Goal: Information Seeking & Learning: Learn about a topic

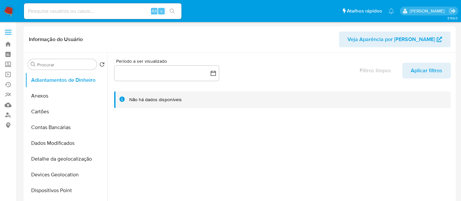
select select "10"
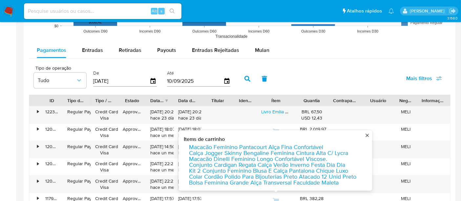
click at [7, 10] on img at bounding box center [8, 11] width 11 height 11
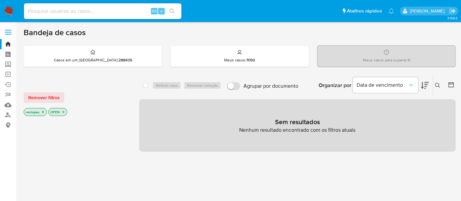
click at [113, 9] on input at bounding box center [102, 11] width 157 height 9
paste input "iQlrYNvimuAba8cvMhk1sxgQ"
type input "iQlrYNvimuAba8cvMhk1sxgQ"
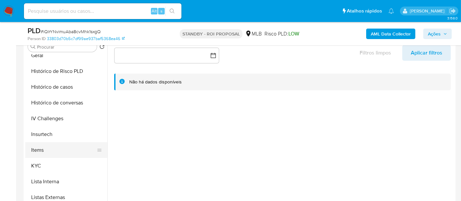
scroll to position [255, 0]
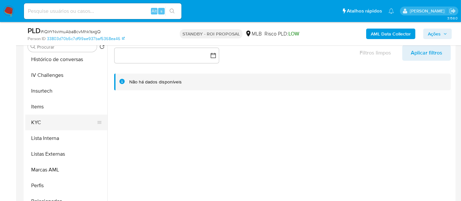
select select "10"
click at [37, 125] on button "KYC" at bounding box center [63, 122] width 77 height 16
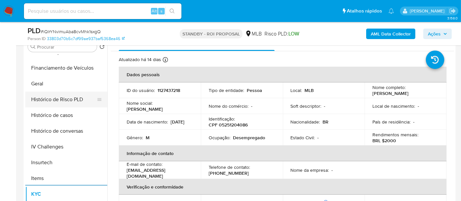
scroll to position [182, 0]
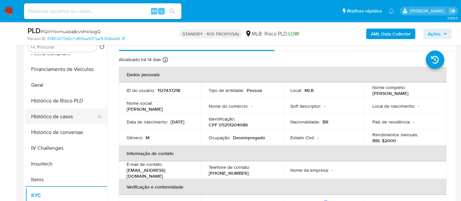
click at [63, 118] on button "Histórico de casos" at bounding box center [63, 117] width 77 height 16
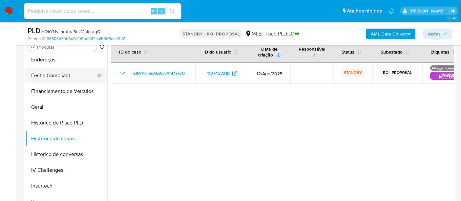
scroll to position [109, 0]
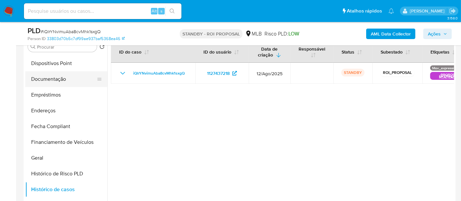
click at [53, 79] on button "Documentação" at bounding box center [63, 79] width 77 height 16
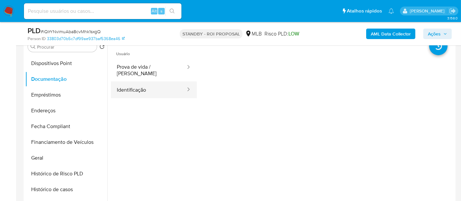
click at [139, 83] on button "Identificação" at bounding box center [148, 89] width 75 height 17
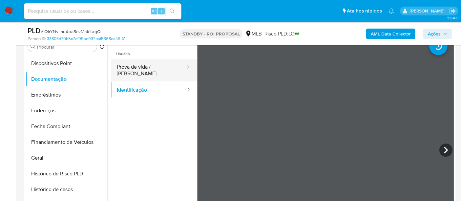
click at [152, 69] on button "Prova de vida / Selfie" at bounding box center [148, 70] width 75 height 22
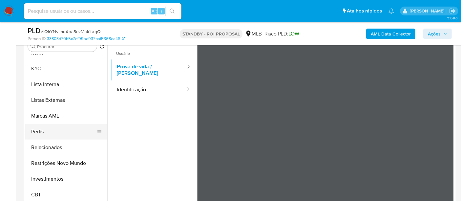
scroll to position [182, 0]
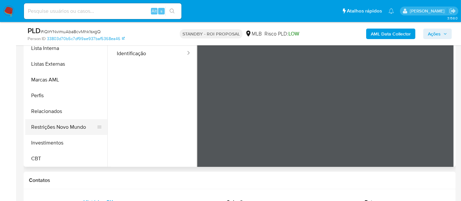
click at [66, 125] on button "Restrições Novo Mundo" at bounding box center [63, 127] width 77 height 16
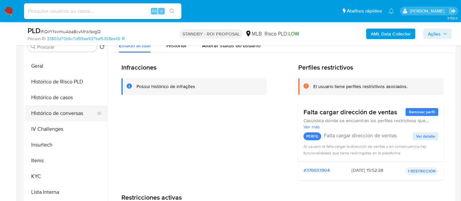
scroll to position [199, 0]
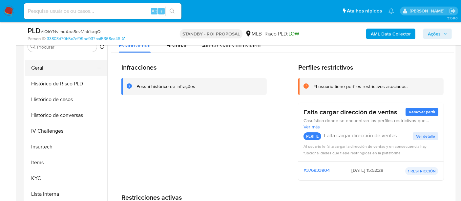
click at [39, 66] on button "Geral" at bounding box center [63, 68] width 77 height 16
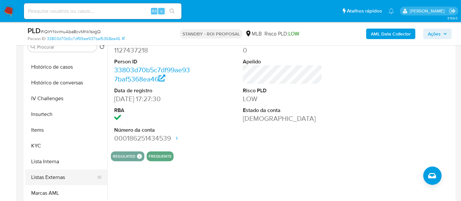
scroll to position [272, 0]
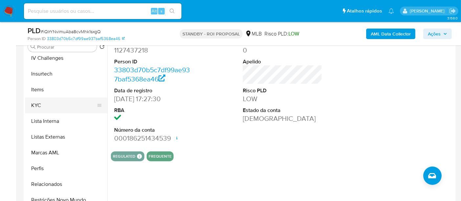
click at [30, 106] on button "KYC" at bounding box center [63, 105] width 77 height 16
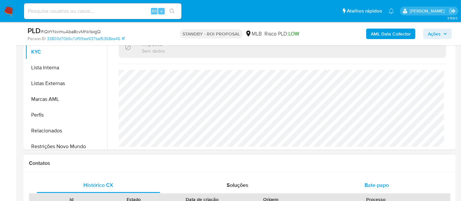
scroll to position [255, 0]
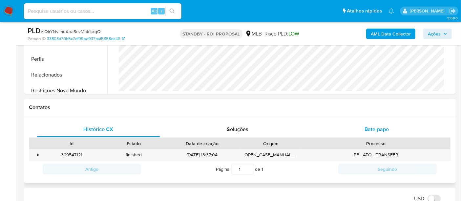
click at [379, 131] on span "Bate-papo" at bounding box center [376, 129] width 24 height 8
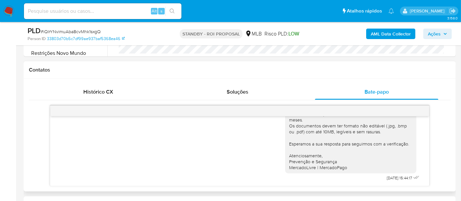
scroll to position [328, 0]
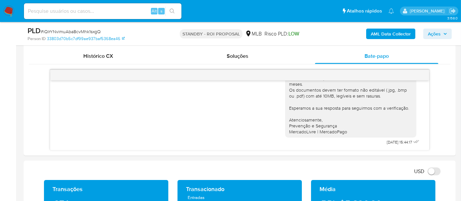
click at [115, 12] on input at bounding box center [102, 11] width 157 height 9
paste input "nDPFsiUXRGG6KBjZWMmSpviX"
type input "nDPFsiUXRGG6KBjZWMmSpviX"
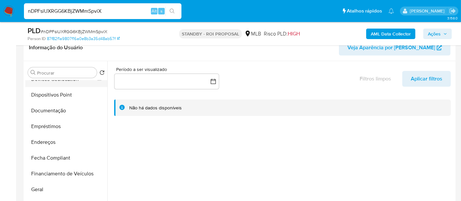
scroll to position [109, 0]
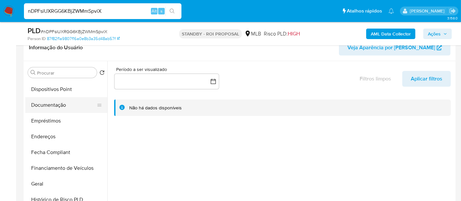
select select "10"
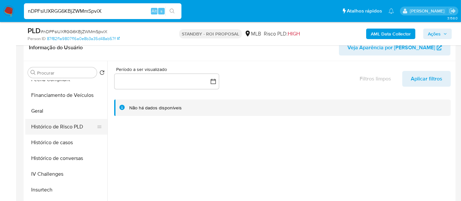
scroll to position [255, 0]
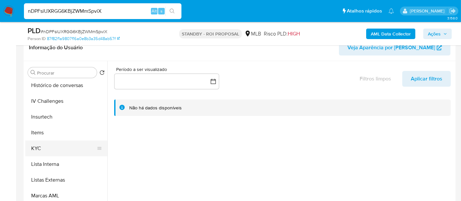
click at [34, 147] on button "KYC" at bounding box center [63, 148] width 77 height 16
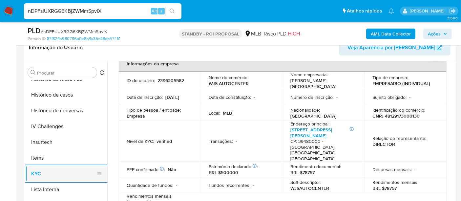
scroll to position [218, 0]
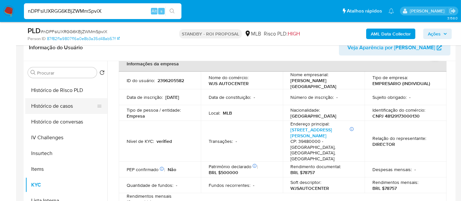
click at [59, 105] on button "Histórico de casos" at bounding box center [63, 106] width 77 height 16
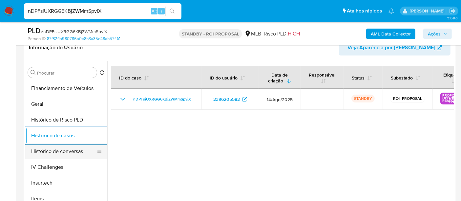
scroll to position [109, 0]
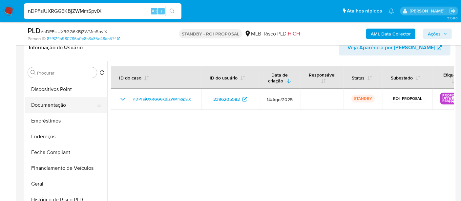
click at [61, 109] on button "Documentação" at bounding box center [63, 105] width 77 height 16
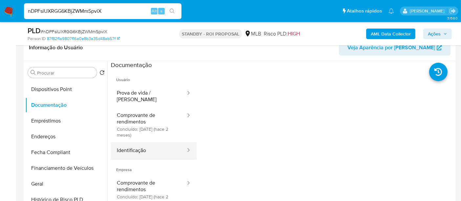
click at [133, 145] on button "Identificação" at bounding box center [148, 150] width 75 height 17
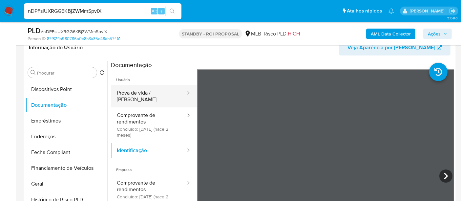
click at [150, 95] on button "Prova de vida / [PERSON_NAME]" at bounding box center [148, 96] width 75 height 22
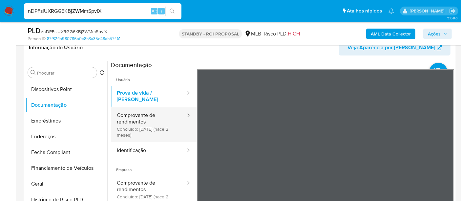
click at [131, 119] on button "Comprovante de rendimentos Concluído: 19/07/2025 (hace 2 meses)" at bounding box center [148, 124] width 75 height 35
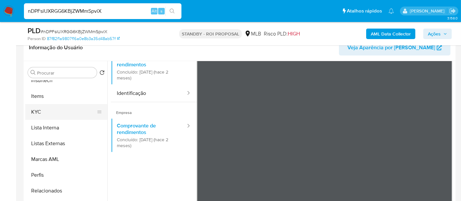
scroll to position [291, 0]
click at [32, 112] on button "KYC" at bounding box center [63, 112] width 77 height 16
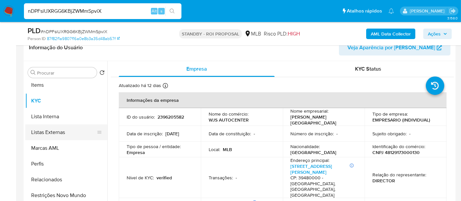
scroll to position [308, 0]
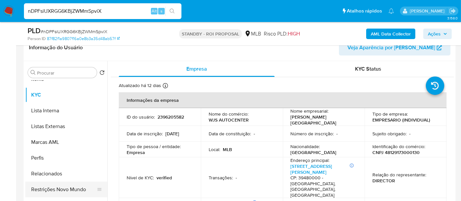
click at [69, 188] on button "Restrições Novo Mundo" at bounding box center [63, 189] width 77 height 16
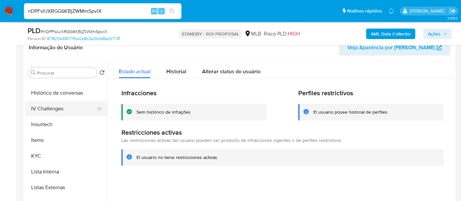
scroll to position [199, 0]
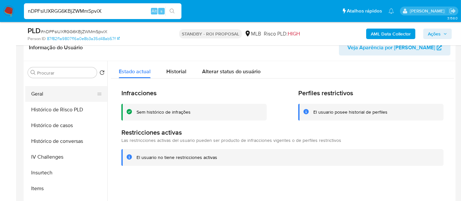
click at [37, 95] on button "Geral" at bounding box center [63, 94] width 77 height 16
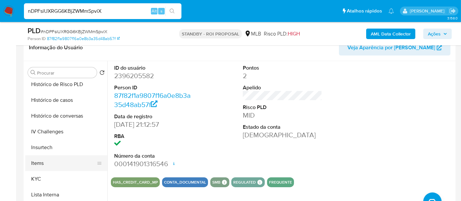
scroll to position [235, 0]
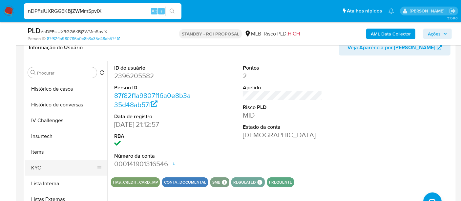
drag, startPoint x: 32, startPoint y: 165, endPoint x: 35, endPoint y: 163, distance: 4.1
click at [32, 165] on button "KYC" at bounding box center [63, 168] width 77 height 16
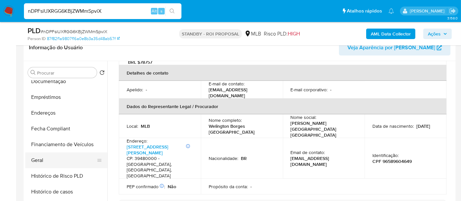
scroll to position [126, 0]
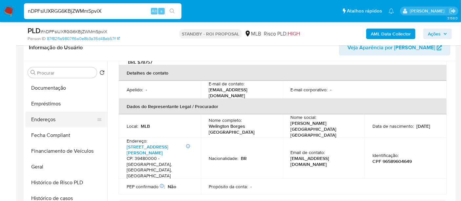
click at [43, 121] on button "Endereços" at bounding box center [63, 120] width 77 height 16
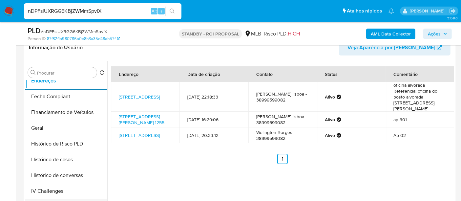
scroll to position [235, 0]
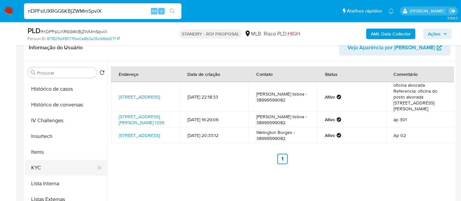
click at [37, 165] on button "KYC" at bounding box center [63, 168] width 77 height 16
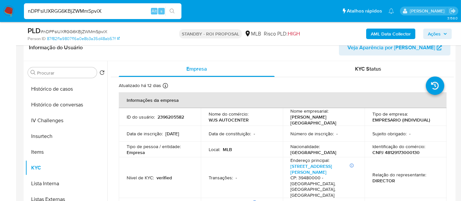
scroll to position [36, 0]
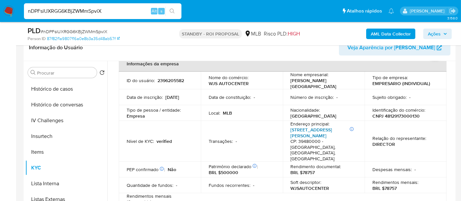
click at [293, 128] on link "Rua Mestra Maria Das Dores 07" at bounding box center [312, 132] width 42 height 12
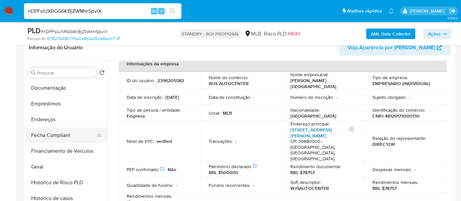
scroll to position [90, 0]
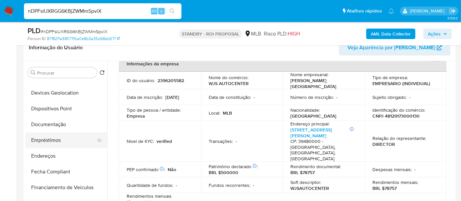
click at [49, 153] on button "Endereços" at bounding box center [66, 156] width 82 height 16
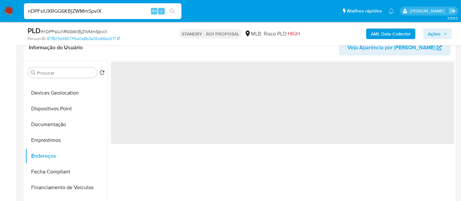
scroll to position [0, 0]
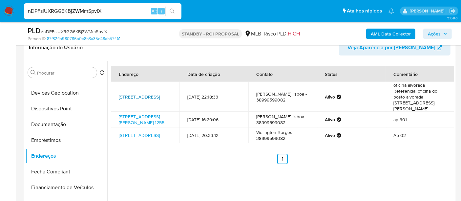
click at [147, 93] on link "Rua Dois 25, Januária, Minas Gerais, 39480000, Brasil 25" at bounding box center [139, 96] width 41 height 7
click at [105, 12] on input "nDPFsiUXRGG6KBjZWMmSpviX" at bounding box center [102, 11] width 157 height 9
paste input "aRdQvvm1RpcLq4sXpOXGMLuh"
type input "aRdQvvm1RpcLq4sXpOXGMLuh"
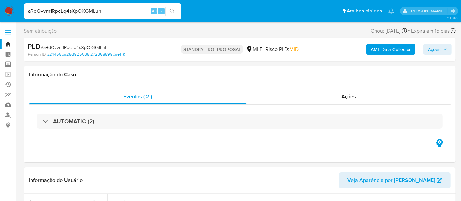
select select "10"
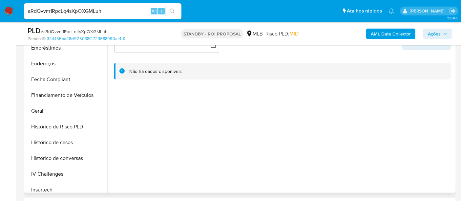
scroll to position [182, 0]
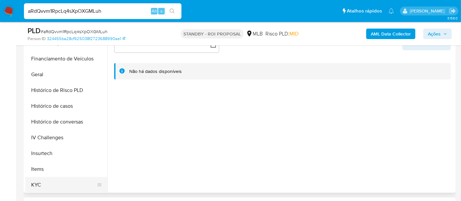
click at [35, 183] on button "KYC" at bounding box center [63, 185] width 77 height 16
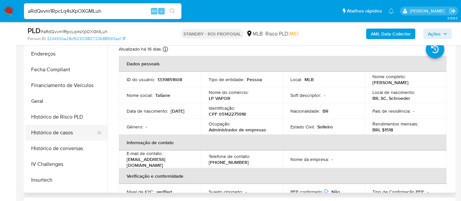
scroll to position [146, 0]
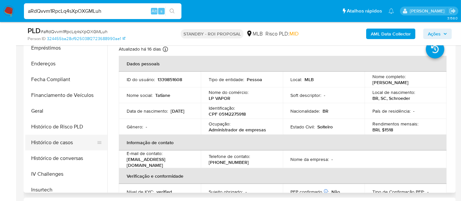
click at [66, 142] on button "Histórico de casos" at bounding box center [63, 142] width 77 height 16
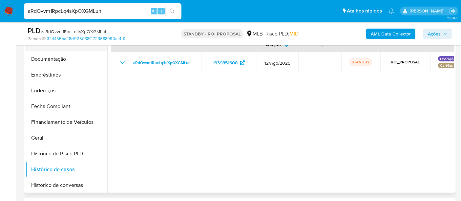
scroll to position [36, 0]
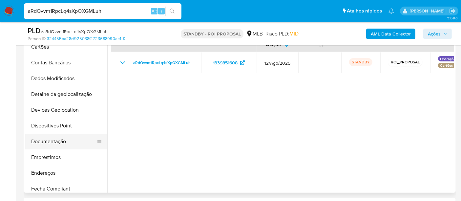
click at [61, 141] on button "Documentação" at bounding box center [63, 141] width 77 height 16
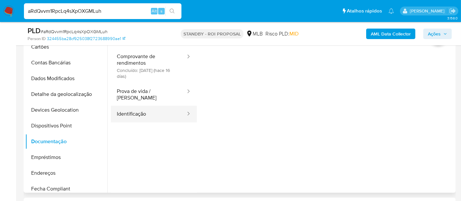
click at [138, 106] on button "Identificação" at bounding box center [148, 114] width 75 height 17
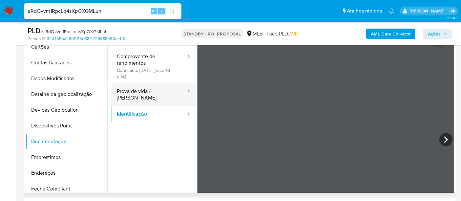
click at [140, 91] on button "Prova de vida / [PERSON_NAME]" at bounding box center [148, 94] width 75 height 22
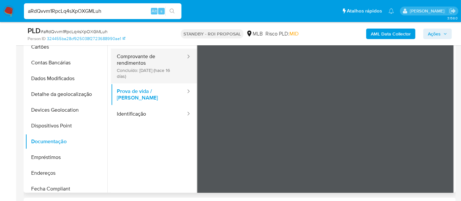
click at [134, 62] on button "Comprovante de rendimentos Concluído: 26/08/2025 (hace 16 días)" at bounding box center [148, 66] width 75 height 35
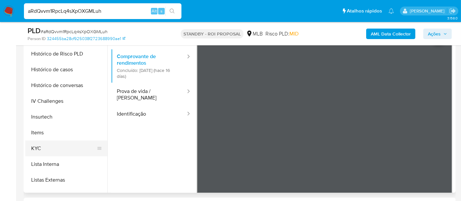
scroll to position [291, 0]
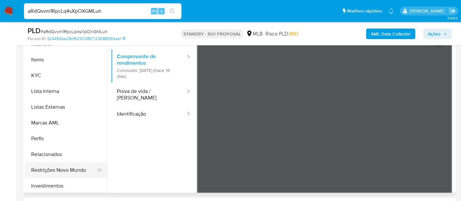
click at [70, 170] on button "Restrições Novo Mundo" at bounding box center [63, 170] width 77 height 16
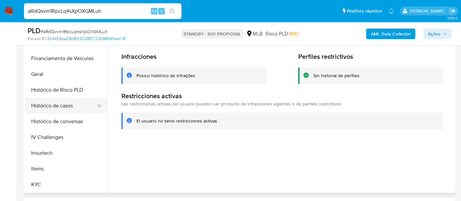
scroll to position [182, 0]
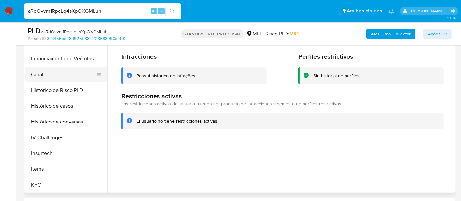
click at [39, 76] on button "Geral" at bounding box center [63, 75] width 77 height 16
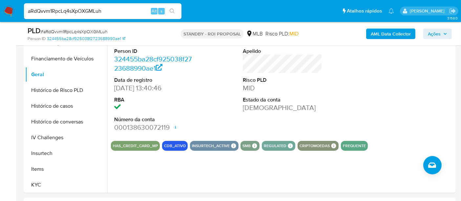
click at [75, 10] on input "aRdQvvm1RpcLq4sXpOXGMLuh" at bounding box center [102, 11] width 157 height 9
paste input "dGA1lWagMmFsYMVhFEx5ixY2"
type input "dGA1lWagMmFsYMVhFEx5ixY2"
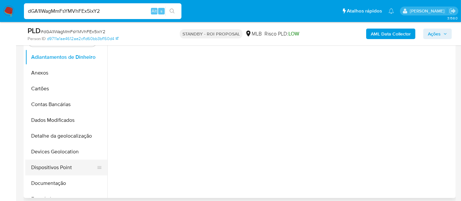
scroll to position [182, 0]
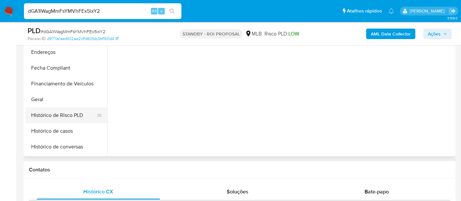
select select "10"
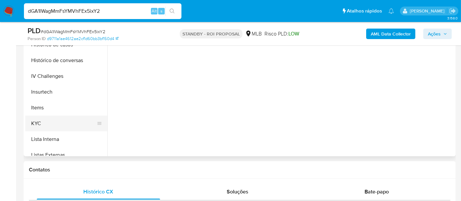
scroll to position [218, 0]
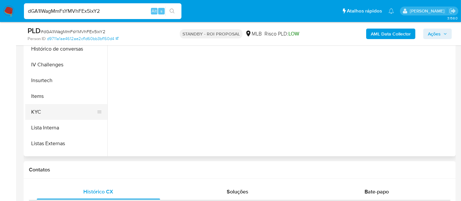
click at [31, 111] on button "KYC" at bounding box center [63, 112] width 77 height 16
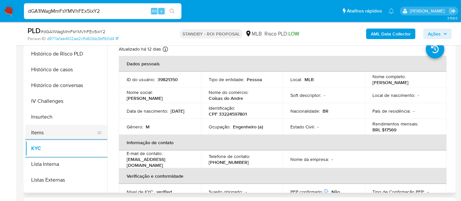
scroll to position [182, 0]
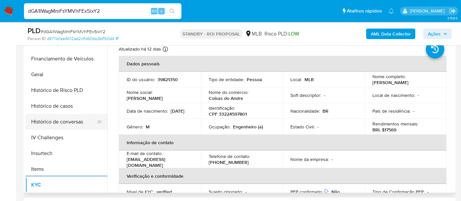
drag, startPoint x: 63, startPoint y: 108, endPoint x: 94, endPoint y: 113, distance: 31.6
click at [63, 108] on button "Histórico de casos" at bounding box center [66, 106] width 82 height 16
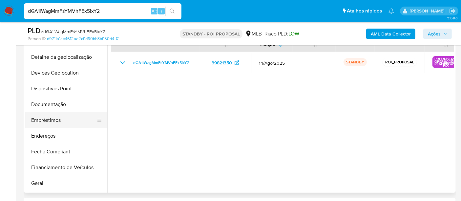
scroll to position [73, 0]
click at [51, 106] on button "Documentação" at bounding box center [63, 105] width 77 height 16
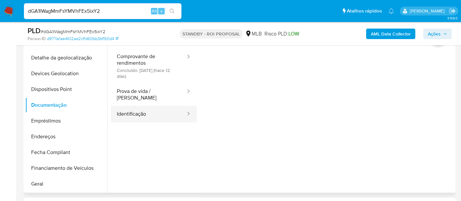
click at [146, 106] on button "Identificação" at bounding box center [148, 114] width 75 height 17
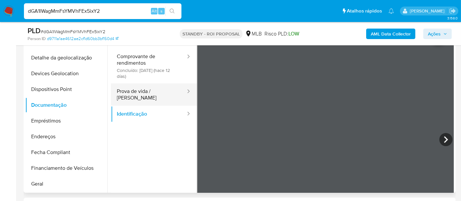
click at [159, 92] on button "Prova de vida / [PERSON_NAME]" at bounding box center [148, 94] width 75 height 22
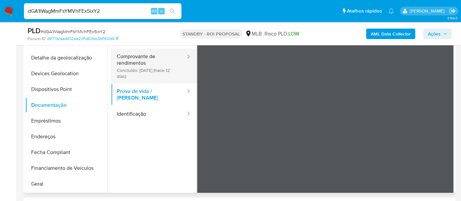
click at [132, 61] on button "Comprovante de rendimentos Concluído: 29/08/2025 (hace 12 días)" at bounding box center [148, 66] width 75 height 35
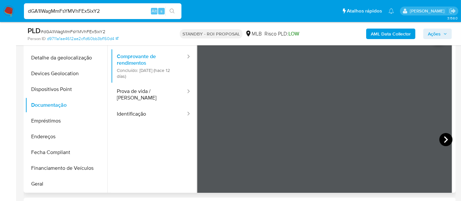
click at [440, 139] on icon at bounding box center [445, 139] width 13 height 13
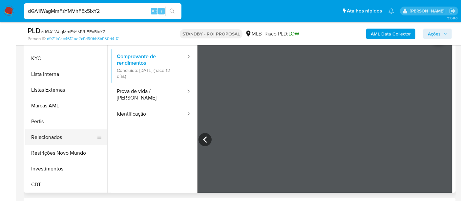
scroll to position [308, 0]
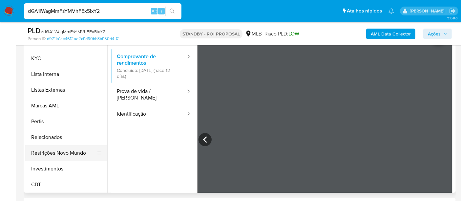
click at [64, 154] on button "Restrições Novo Mundo" at bounding box center [63, 153] width 77 height 16
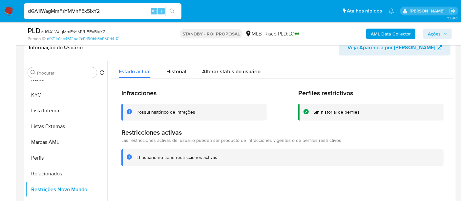
scroll to position [199, 0]
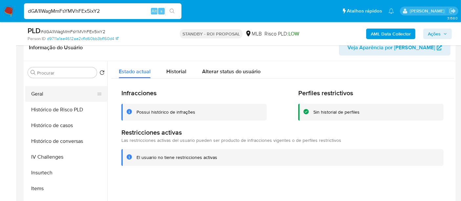
click at [39, 95] on button "Geral" at bounding box center [63, 94] width 77 height 16
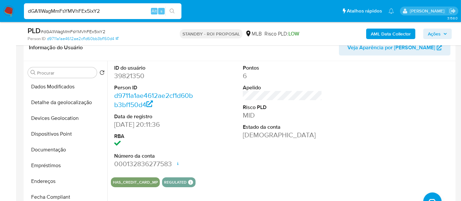
scroll to position [53, 0]
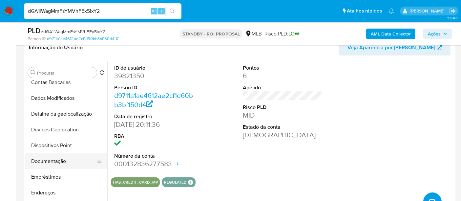
drag, startPoint x: 52, startPoint y: 163, endPoint x: 57, endPoint y: 160, distance: 5.2
click at [52, 163] on button "Documentação" at bounding box center [63, 161] width 77 height 16
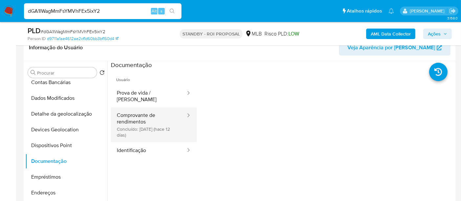
drag, startPoint x: 138, startPoint y: 116, endPoint x: 178, endPoint y: 116, distance: 40.7
click at [138, 116] on button "Comprovante de rendimentos Concluído: 29/08/2025 (hace 12 días)" at bounding box center [148, 124] width 75 height 35
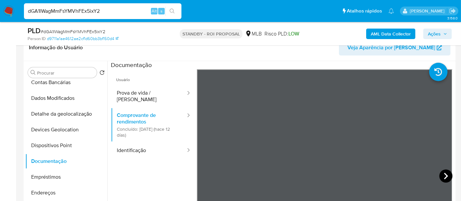
click at [446, 176] on icon at bounding box center [445, 175] width 13 height 13
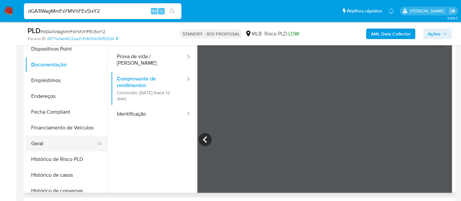
scroll to position [146, 0]
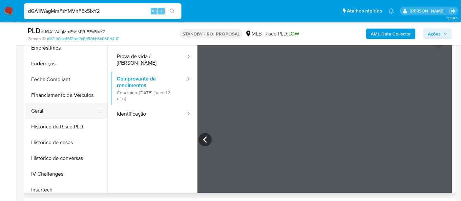
click at [38, 110] on button "Geral" at bounding box center [63, 111] width 77 height 16
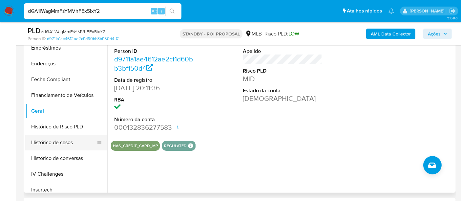
click at [57, 142] on button "Histórico de casos" at bounding box center [63, 142] width 77 height 16
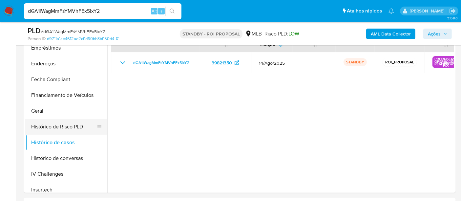
scroll to position [73, 0]
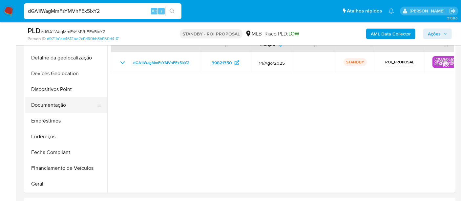
click at [54, 109] on button "Documentação" at bounding box center [63, 105] width 77 height 16
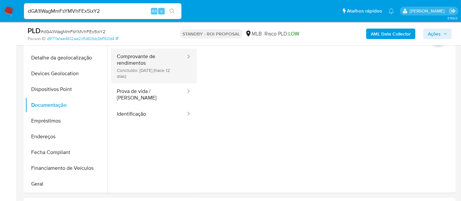
click at [138, 68] on button "Comprovante de rendimentos Concluído: 29/08/2025 (hace 12 días)" at bounding box center [148, 66] width 75 height 35
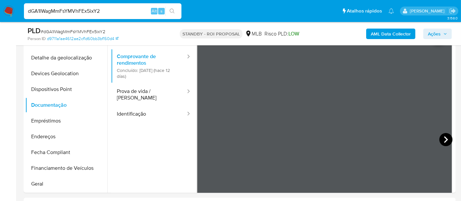
click at [439, 138] on icon at bounding box center [445, 139] width 13 height 13
click at [206, 136] on icon at bounding box center [204, 139] width 13 height 13
click at [444, 140] on icon at bounding box center [445, 139] width 13 height 13
click at [68, 7] on input "dGA1lWagMmFsYMVhFEx5ixY2" at bounding box center [102, 11] width 157 height 9
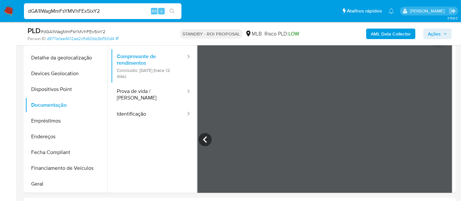
paste input "4q9VNlx6qsDq2IgULu4AXd3R"
type input "4q9VNlx6qsDq2IgULu4AXd3R"
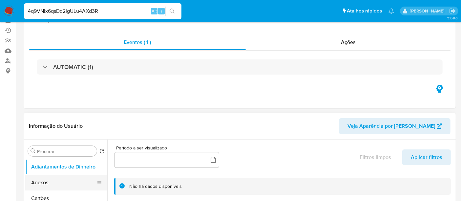
select select "10"
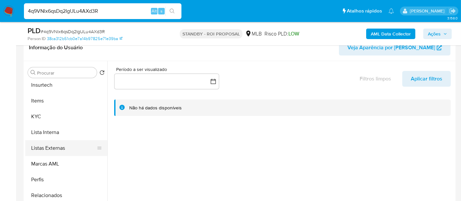
scroll to position [308, 0]
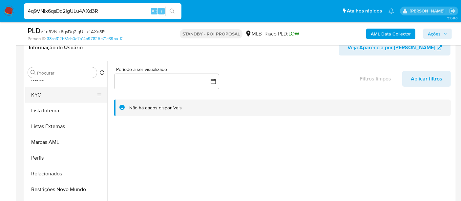
click at [35, 96] on button "KYC" at bounding box center [63, 95] width 77 height 16
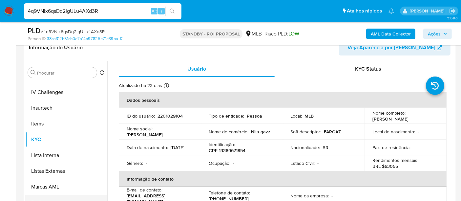
scroll to position [235, 0]
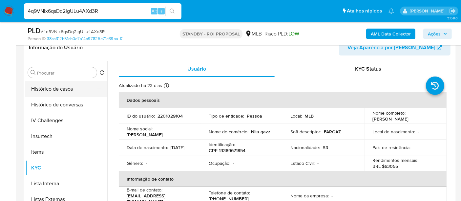
click at [58, 92] on button "Histórico de casos" at bounding box center [63, 89] width 77 height 16
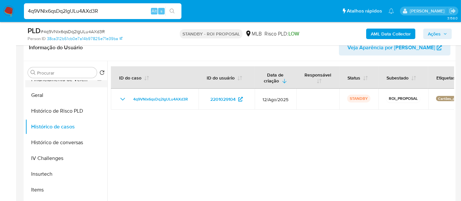
scroll to position [126, 0]
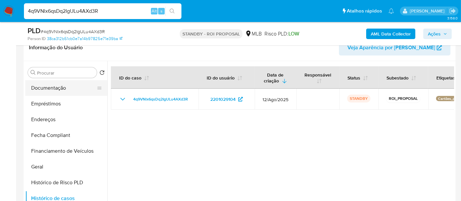
click at [50, 91] on button "Documentação" at bounding box center [63, 88] width 77 height 16
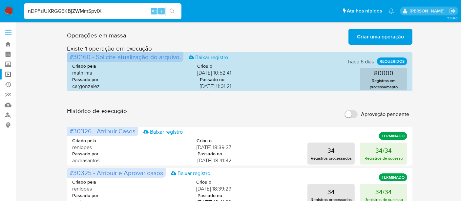
type input "nDPFsiUXRGG6KBjZWMmSpviX"
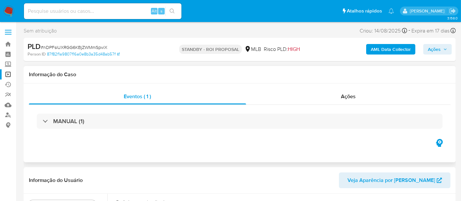
select select "10"
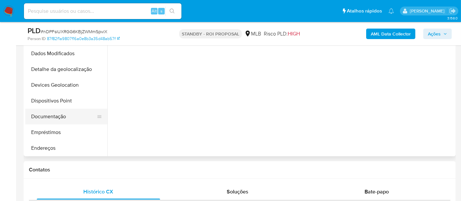
scroll to position [36, 0]
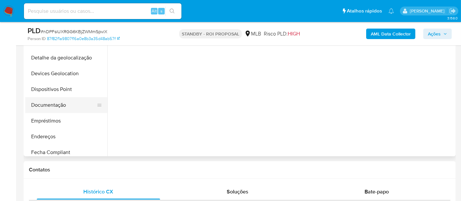
click at [64, 104] on button "Documentação" at bounding box center [63, 105] width 77 height 16
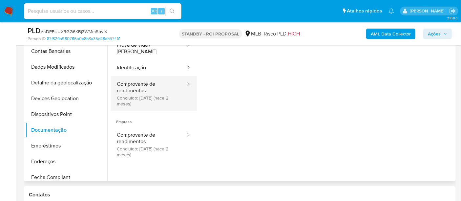
scroll to position [146, 0]
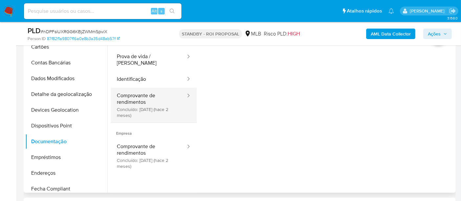
click at [143, 97] on button "Comprovante de rendimentos Concluído: 19/07/2025 (hace 2 meses)" at bounding box center [148, 105] width 75 height 35
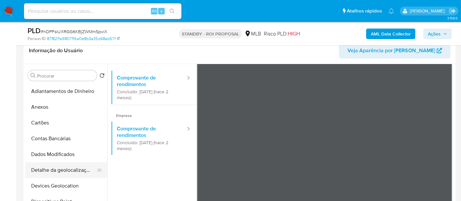
scroll to position [0, 0]
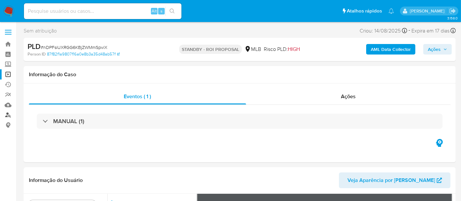
click at [9, 115] on link "Localizador de pessoas" at bounding box center [39, 115] width 78 height 10
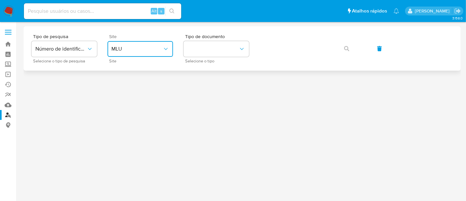
click at [152, 50] on span "MLU" at bounding box center [137, 49] width 51 height 7
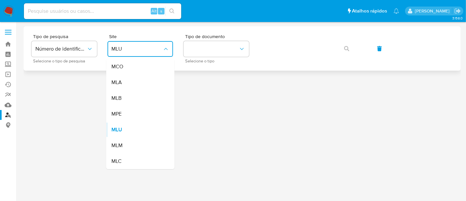
drag, startPoint x: 148, startPoint y: 99, endPoint x: 188, endPoint y: 64, distance: 53.3
click at [148, 98] on div "MLB" at bounding box center [139, 98] width 54 height 16
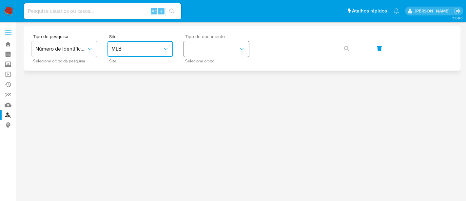
click at [200, 52] on button "identificationType" at bounding box center [217, 49] width 66 height 16
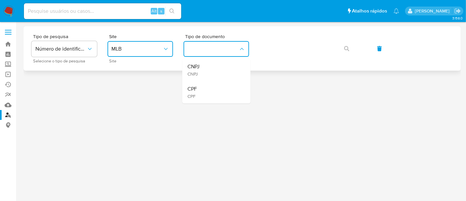
drag, startPoint x: 202, startPoint y: 87, endPoint x: 255, endPoint y: 57, distance: 61.2
click at [203, 84] on div "CPF CPF" at bounding box center [215, 92] width 54 height 22
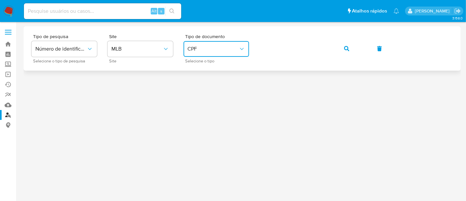
click at [345, 50] on icon "button" at bounding box center [346, 48] width 5 height 5
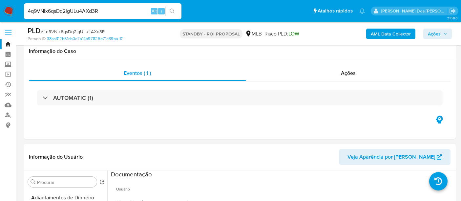
select select "10"
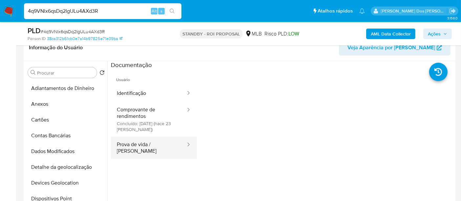
scroll to position [126, 0]
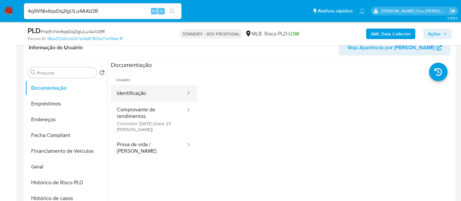
click at [131, 93] on button "Identificação" at bounding box center [148, 93] width 75 height 17
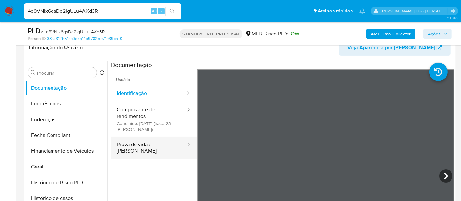
click at [157, 141] on button "Prova de vida / [PERSON_NAME]" at bounding box center [148, 147] width 75 height 22
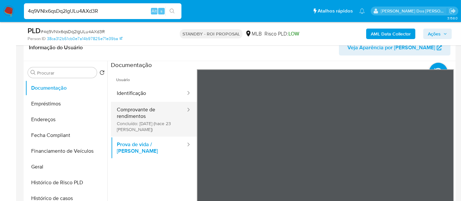
click at [140, 115] on button "Comprovante de rendimentos Concluído: 19/08/2025 (hace 23 días)" at bounding box center [148, 119] width 75 height 35
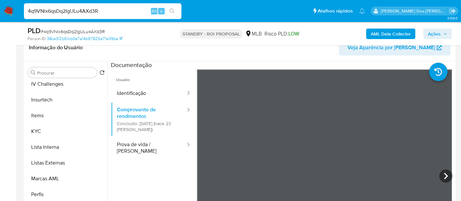
scroll to position [308, 0]
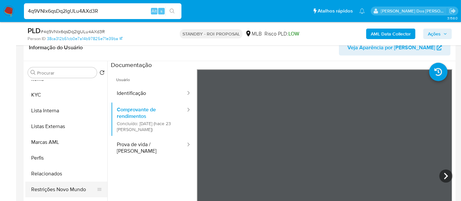
click at [60, 191] on button "Restrições Novo Mundo" at bounding box center [63, 189] width 77 height 16
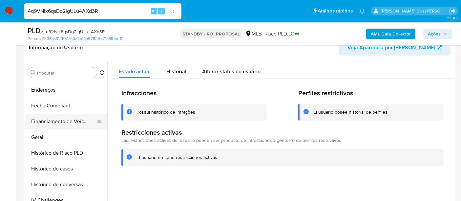
scroll to position [126, 0]
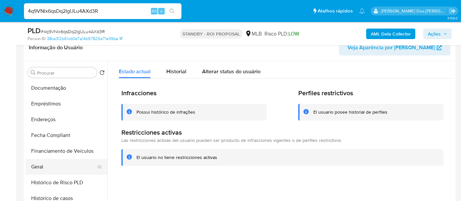
click at [37, 165] on button "Geral" at bounding box center [63, 167] width 77 height 16
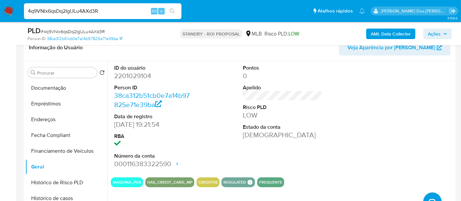
click at [118, 13] on input "4q9VNlx6qsDq2IgULu4AXd3R" at bounding box center [102, 11] width 157 height 9
paste input "5fgN6WPZu7jpvEsW2Xrb2P40"
type input "5fgN6WPZu7jpvEsW2Xrb2P40"
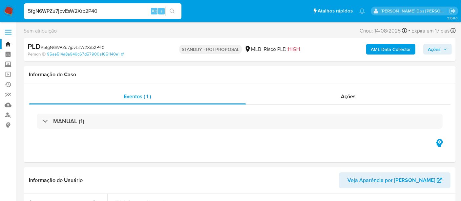
select select "10"
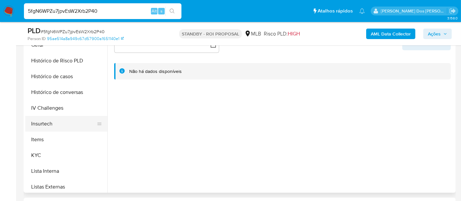
scroll to position [218, 0]
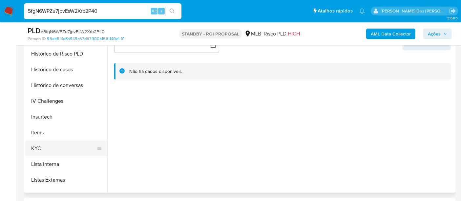
click at [39, 144] on button "KYC" at bounding box center [63, 148] width 77 height 16
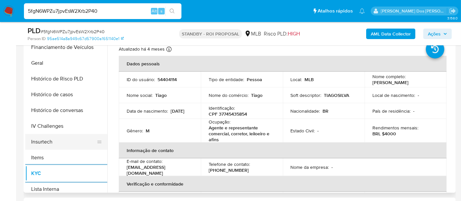
scroll to position [182, 0]
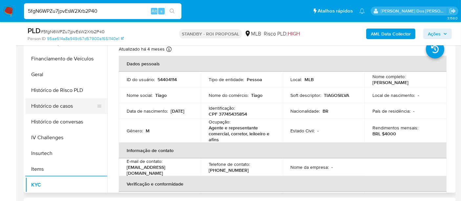
click at [65, 104] on button "Histórico de casos" at bounding box center [63, 106] width 77 height 16
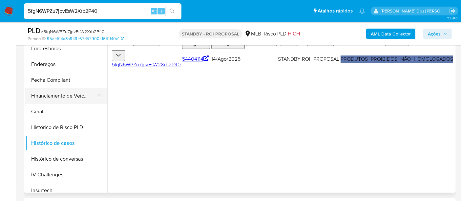
scroll to position [109, 0]
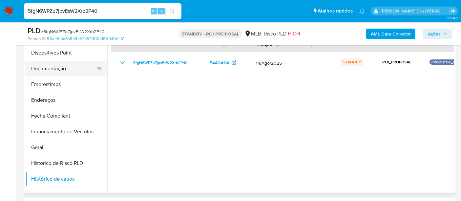
click at [51, 71] on button "Documentação" at bounding box center [63, 69] width 77 height 16
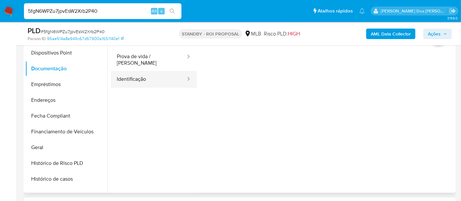
click at [116, 71] on button "Identificação" at bounding box center [148, 79] width 75 height 17
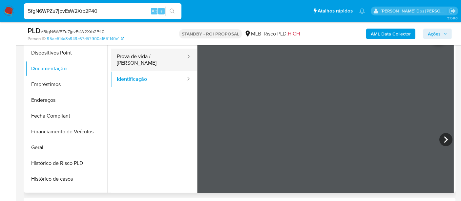
click at [144, 59] on button "Prova de vida / [PERSON_NAME]" at bounding box center [148, 60] width 75 height 22
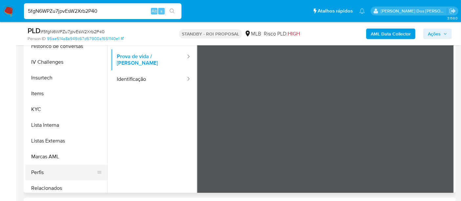
scroll to position [308, 0]
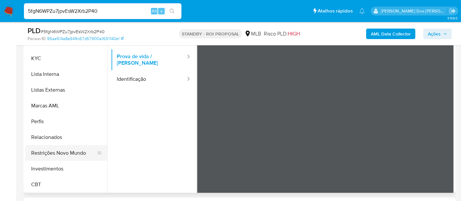
click at [76, 151] on button "Restrições Novo Mundo" at bounding box center [63, 153] width 77 height 16
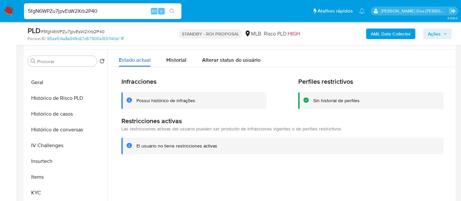
scroll to position [109, 0]
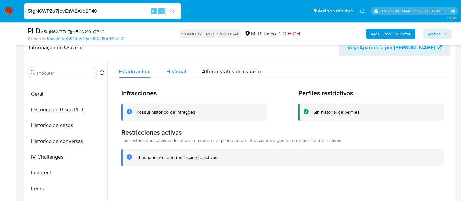
click at [179, 73] on span "Historial" at bounding box center [176, 72] width 20 height 8
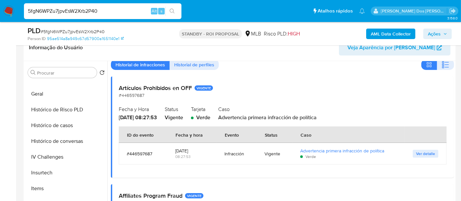
scroll to position [36, 0]
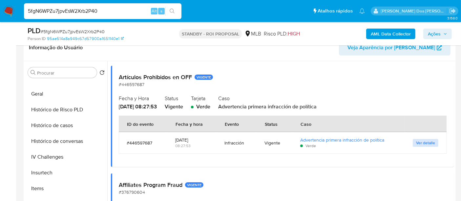
click at [429, 142] on span "Ver detalle" at bounding box center [425, 142] width 19 height 7
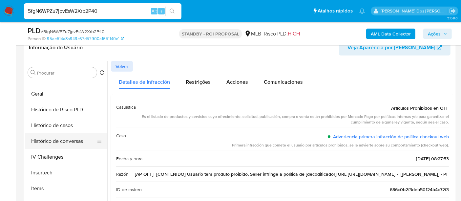
scroll to position [163, 0]
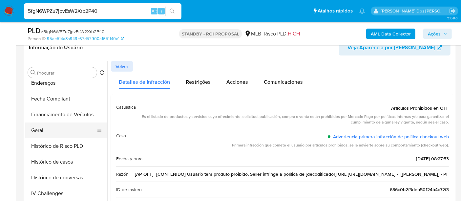
click at [41, 132] on button "Geral" at bounding box center [63, 130] width 77 height 16
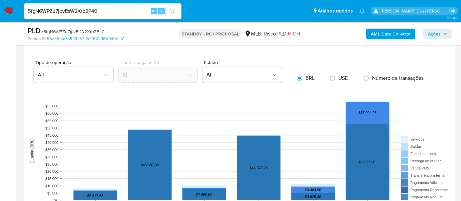
scroll to position [583, 0]
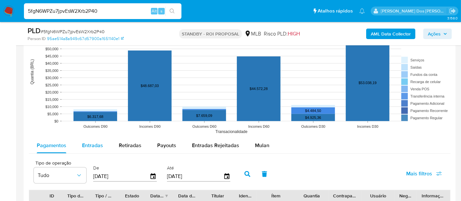
click at [86, 145] on span "Entradas" at bounding box center [92, 145] width 21 height 8
select select "10"
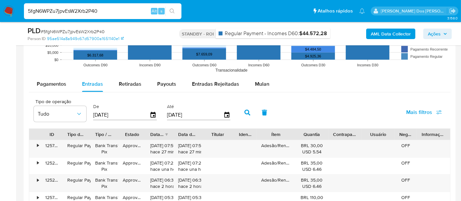
scroll to position [692, 0]
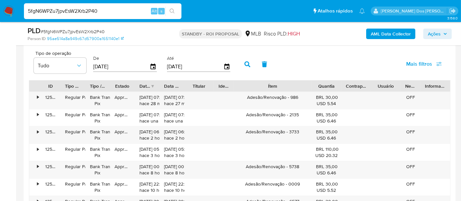
drag, startPoint x: 299, startPoint y: 87, endPoint x: 337, endPoint y: 89, distance: 38.4
click at [337, 89] on div "ID Tipo de operação Tipo / Método Estado Data de criação Data de aprovação Titu…" at bounding box center [239, 85] width 421 height 11
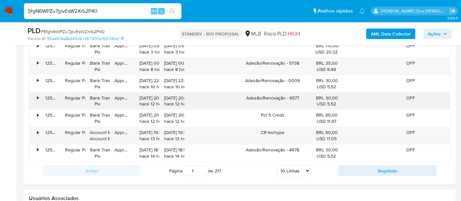
scroll to position [838, 0]
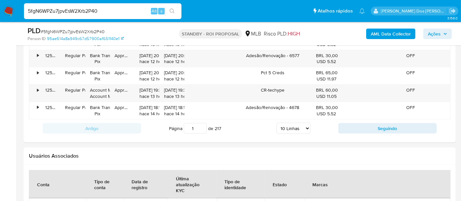
click at [121, 11] on input "5fgN6WPZu7jpvEsW2Xrb2P40" at bounding box center [102, 11] width 157 height 9
paste input "aBFTKToZSDesNjMDwscbUJVS"
type input "aBFTKToZSDesNjMDwscbUJVS"
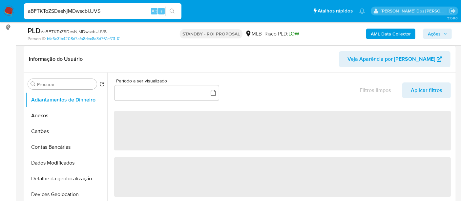
select select "10"
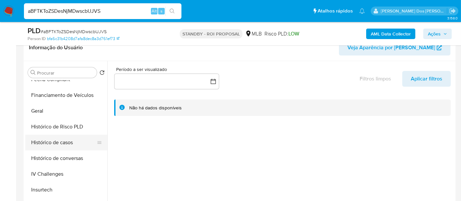
scroll to position [255, 0]
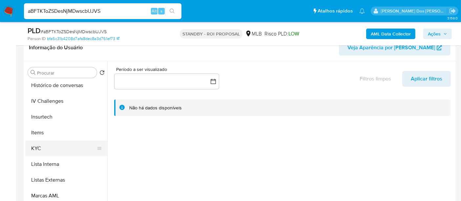
click at [34, 146] on button "KYC" at bounding box center [63, 148] width 77 height 16
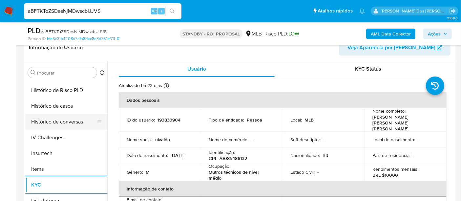
scroll to position [182, 0]
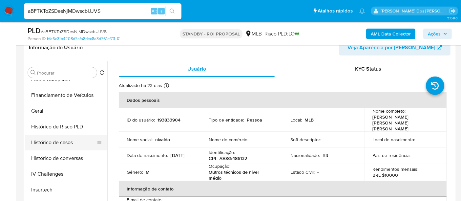
click at [48, 141] on button "Histórico de casos" at bounding box center [63, 142] width 77 height 16
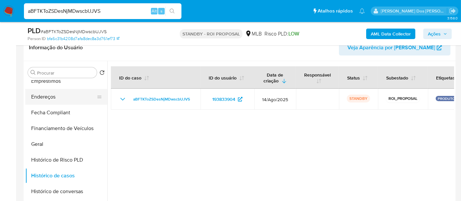
scroll to position [109, 0]
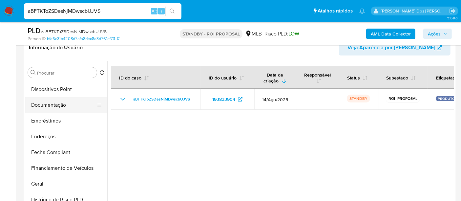
click at [63, 108] on button "Documentação" at bounding box center [63, 105] width 77 height 16
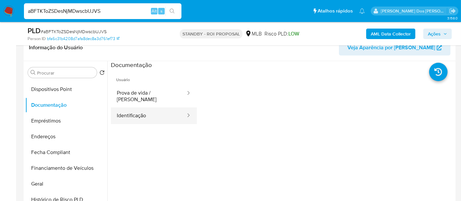
click at [127, 110] on button "Identificação" at bounding box center [148, 115] width 75 height 17
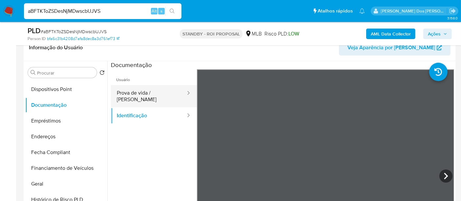
click at [161, 95] on button "Prova de vida / [PERSON_NAME]" at bounding box center [148, 96] width 75 height 22
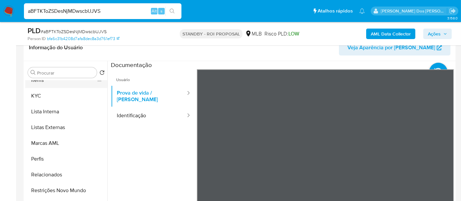
scroll to position [308, 0]
click at [60, 186] on button "Restrições Novo Mundo" at bounding box center [63, 189] width 77 height 16
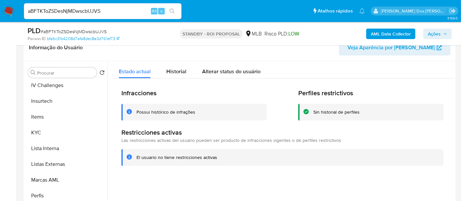
scroll to position [199, 0]
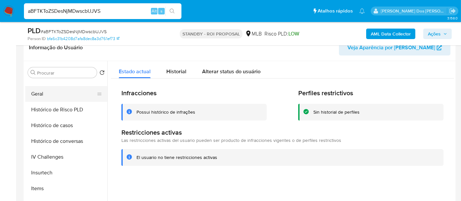
click at [42, 92] on button "Geral" at bounding box center [63, 94] width 77 height 16
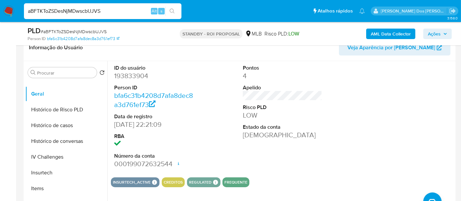
click at [108, 11] on input "aBFTKToZSDesNjMDwscbUJVS" at bounding box center [102, 11] width 157 height 9
paste input "SVnkZWseQPi3RlBk998S4L8W"
type input "SVnkZWseQPi3RlBk998S4L8W"
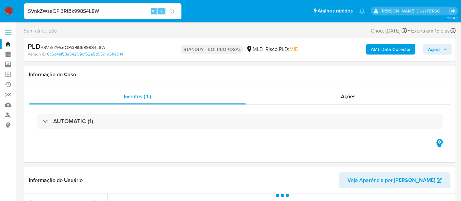
scroll to position [109, 0]
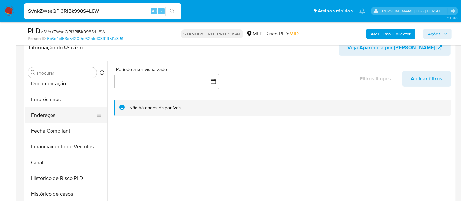
select select "10"
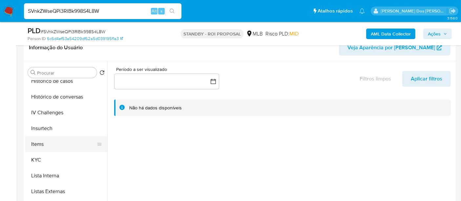
scroll to position [255, 0]
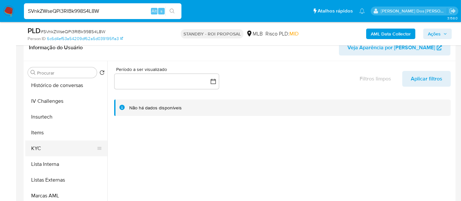
click at [41, 147] on button "KYC" at bounding box center [63, 148] width 77 height 16
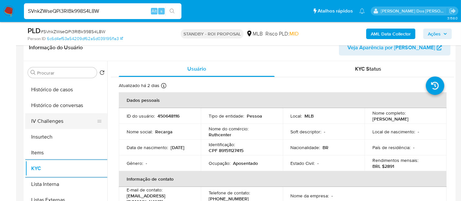
scroll to position [218, 0]
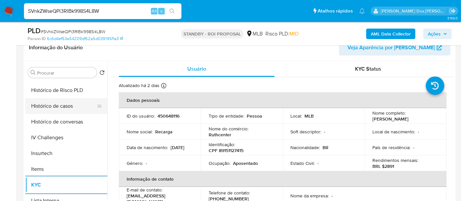
click at [61, 108] on button "Histórico de casos" at bounding box center [63, 106] width 77 height 16
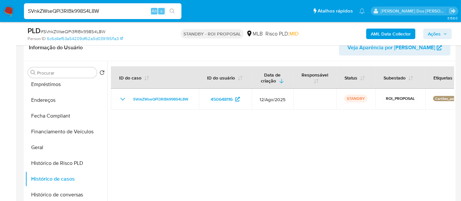
scroll to position [109, 0]
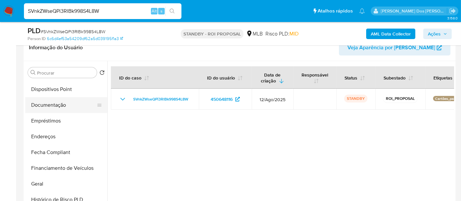
click at [51, 102] on button "Documentação" at bounding box center [63, 105] width 77 height 16
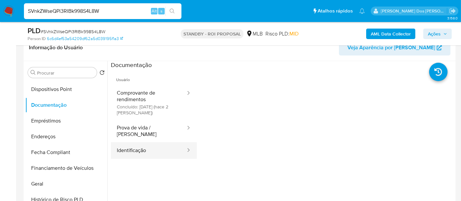
click at [134, 145] on button "Identificação" at bounding box center [148, 150] width 75 height 17
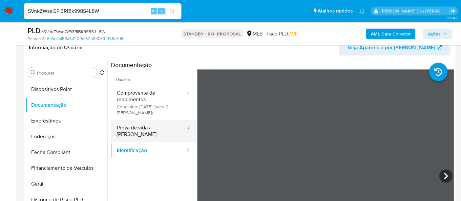
click at [143, 128] on button "Prova de vida / [PERSON_NAME]" at bounding box center [148, 131] width 75 height 22
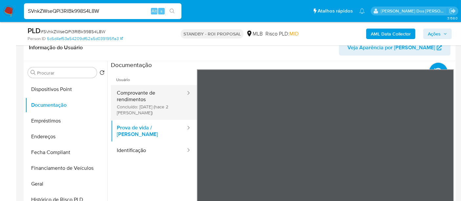
click at [137, 94] on button "Comprovante de rendimentos Concluído: 09/09/2025 (hace 2 días)" at bounding box center [148, 102] width 75 height 35
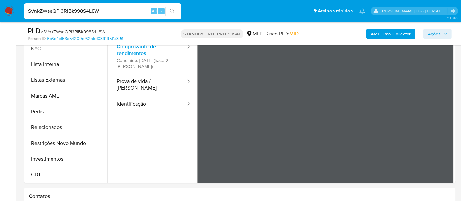
scroll to position [182, 0]
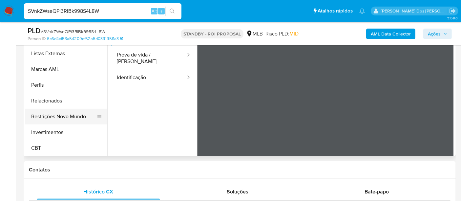
click at [71, 117] on button "Restrições Novo Mundo" at bounding box center [63, 117] width 77 height 16
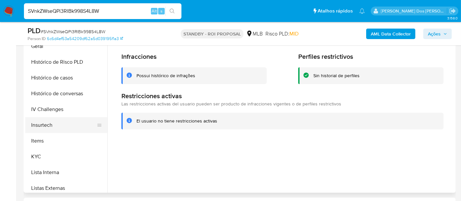
scroll to position [199, 0]
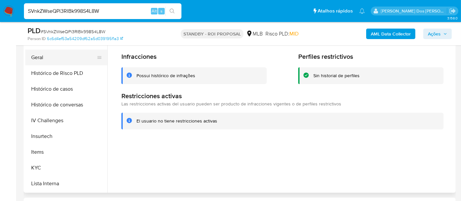
click at [40, 58] on button "Geral" at bounding box center [63, 58] width 77 height 16
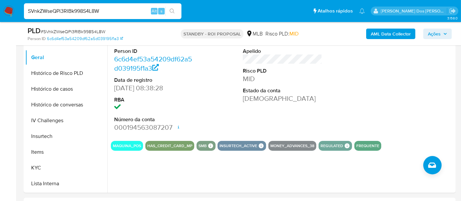
click at [69, 7] on input "SVnkZWseQPi3RlBk998S4L8W" at bounding box center [102, 11] width 157 height 9
click at [68, 8] on input "SVnkZWseQPi3RlBk998S4L8W" at bounding box center [102, 11] width 157 height 9
type input "simonelopes0610@gmail.com"
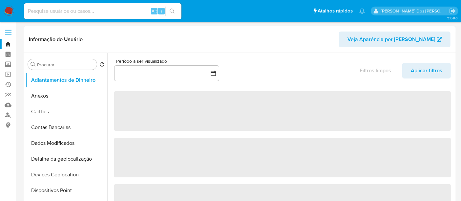
select select "10"
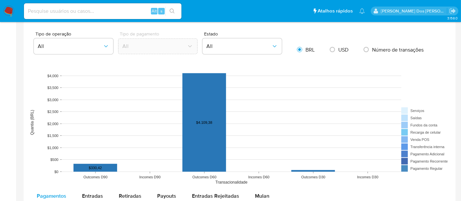
scroll to position [546, 0]
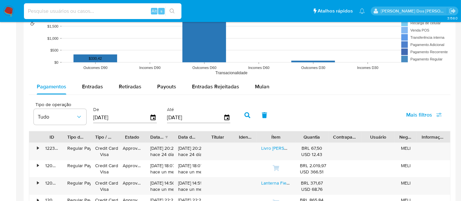
click at [94, 8] on input at bounding box center [102, 11] width 157 height 9
type input "renatolopesfilho1011@gmail.com"
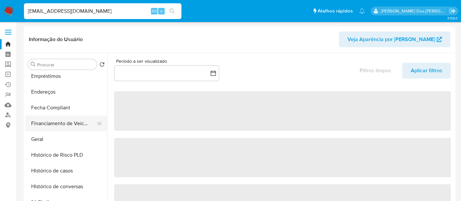
select select "10"
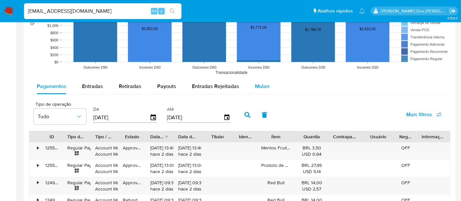
scroll to position [510, 0]
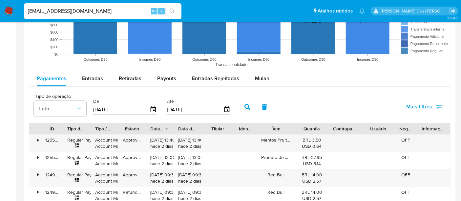
click at [91, 10] on input "renatolopesfilho1011@gmail.com" at bounding box center [102, 11] width 157 height 9
click at [90, 10] on input "renatolopesfilho1011@gmail.com" at bounding box center [102, 11] width 157 height 9
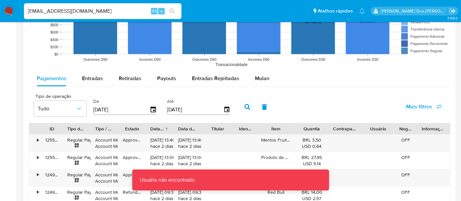
click at [41, 12] on input "msaliha@yahoo.com" at bounding box center [102, 11] width 157 height 9
click at [39, 11] on input "msaliha@yahoo.com" at bounding box center [102, 11] width 157 height 9
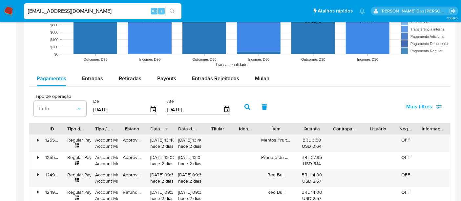
type input "msaluha@yahoo.com"
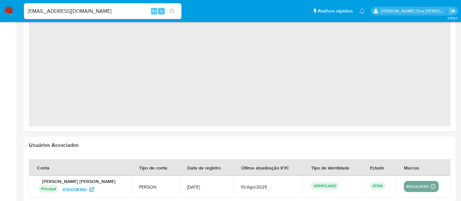
select select "10"
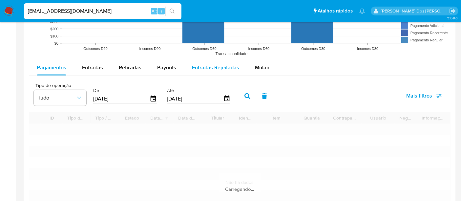
scroll to position [583, 0]
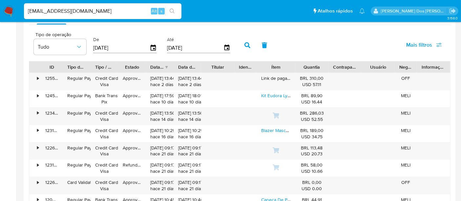
click at [7, 8] on img at bounding box center [8, 11] width 11 height 11
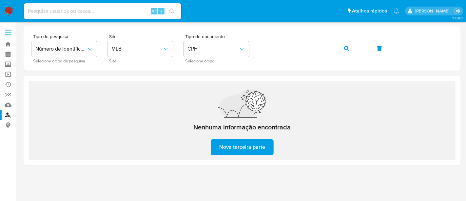
click at [8, 76] on link "Operações em massa" at bounding box center [39, 74] width 78 height 10
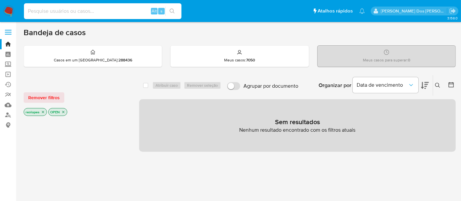
click at [79, 12] on input at bounding box center [102, 11] width 157 height 9
paste input "h4O5mE76yTQ0XjVzT3RqBl9I"
type input "h4O5mE76yTQ0XjVzT3RqBl9I"
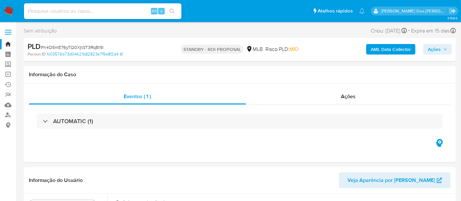
select select "10"
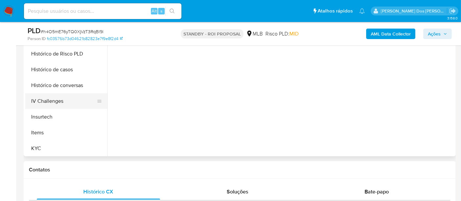
scroll to position [218, 0]
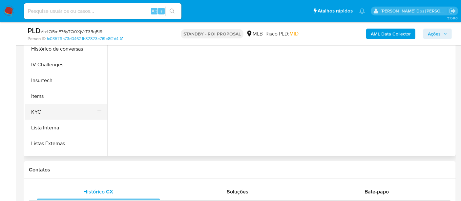
click at [39, 112] on button "KYC" at bounding box center [63, 112] width 77 height 16
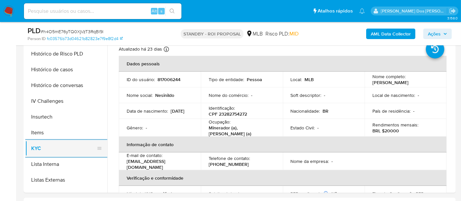
scroll to position [182, 0]
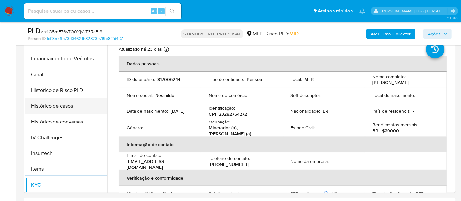
click at [63, 107] on button "Histórico de casos" at bounding box center [63, 106] width 77 height 16
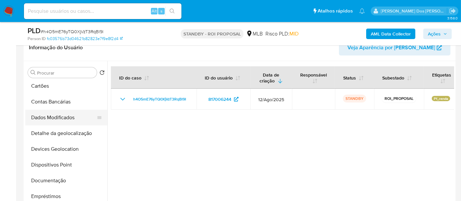
scroll to position [73, 0]
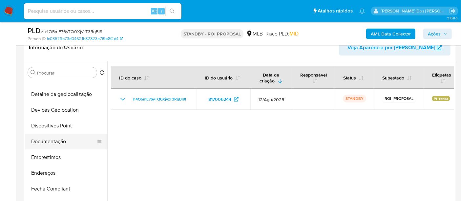
click at [51, 142] on button "Documentação" at bounding box center [63, 141] width 77 height 16
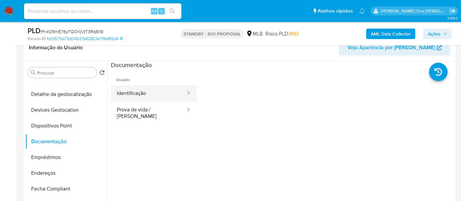
click at [136, 93] on button "Identificação" at bounding box center [148, 93] width 75 height 17
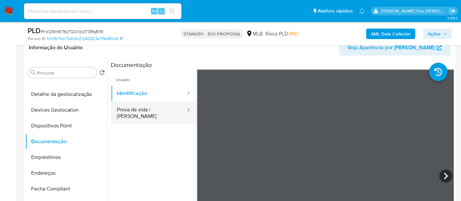
click at [171, 107] on button "Prova de vida / [PERSON_NAME]" at bounding box center [148, 113] width 75 height 22
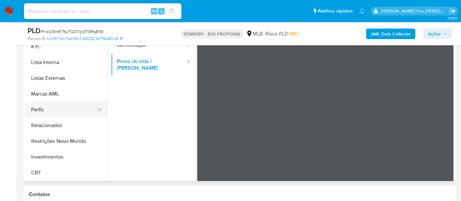
scroll to position [182, 0]
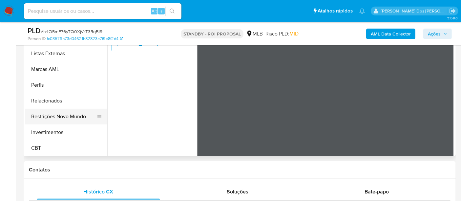
click at [72, 120] on button "Restrições Novo Mundo" at bounding box center [63, 117] width 77 height 16
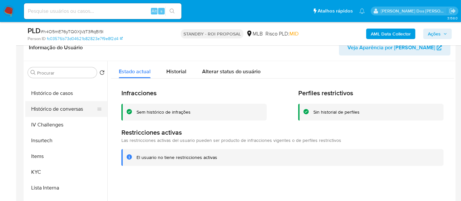
scroll to position [199, 0]
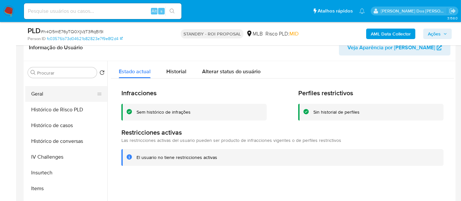
click at [33, 97] on button "Geral" at bounding box center [63, 94] width 77 height 16
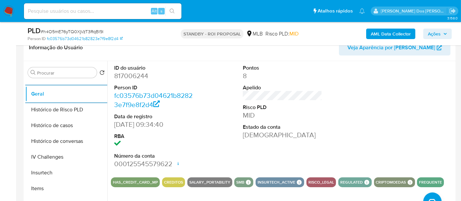
click at [116, 10] on input at bounding box center [102, 11] width 157 height 9
paste input "oOqYIKgQTOB3jH0ioGUnsAaS"
type input "oOqYIKgQTOB3jH0ioGUnsAaS"
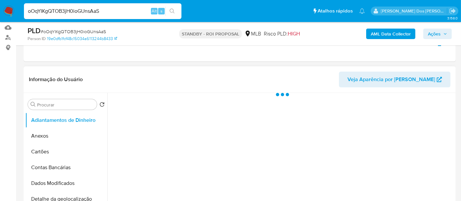
scroll to position [146, 0]
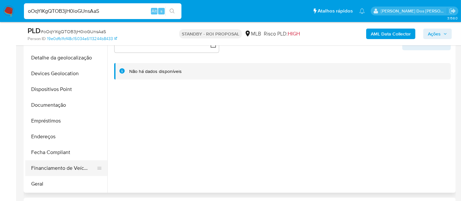
select select "10"
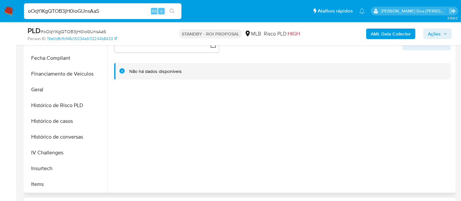
scroll to position [255, 0]
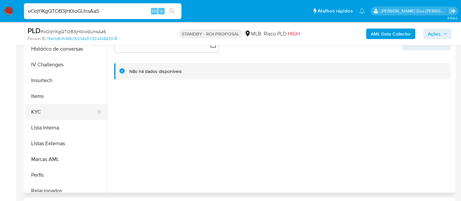
drag, startPoint x: 36, startPoint y: 114, endPoint x: 48, endPoint y: 114, distance: 12.1
click at [36, 114] on button "KYC" at bounding box center [63, 112] width 77 height 16
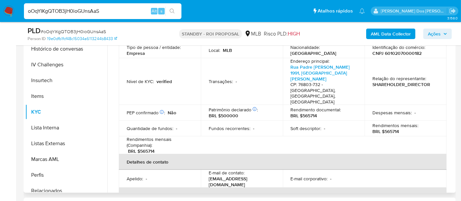
scroll to position [109, 0]
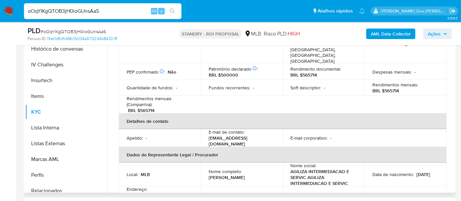
click at [155, 192] on link "Rua Padre [PERSON_NAME] 1991, [GEOGRAPHIC_DATA][PERSON_NAME]" at bounding box center [156, 201] width 59 height 18
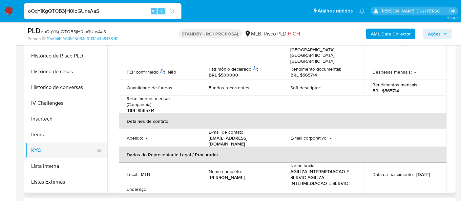
scroll to position [182, 0]
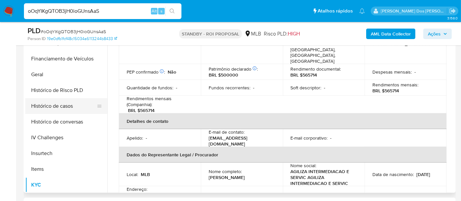
click at [60, 104] on button "Histórico de casos" at bounding box center [63, 106] width 77 height 16
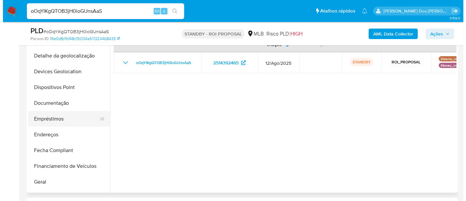
scroll to position [73, 0]
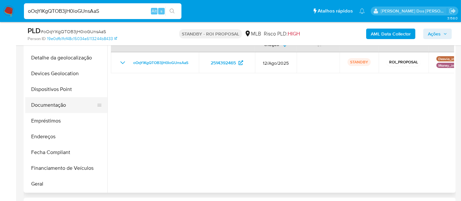
click at [58, 105] on button "Documentação" at bounding box center [63, 105] width 77 height 16
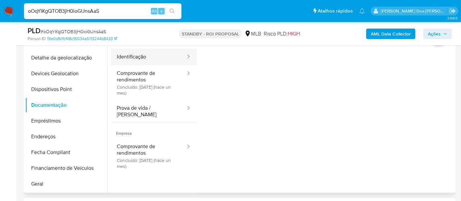
click at [141, 58] on button "Identificação" at bounding box center [148, 57] width 75 height 17
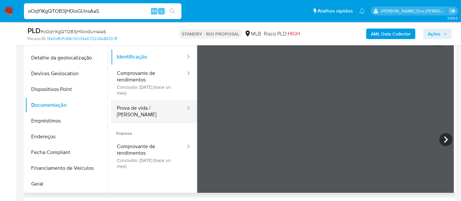
click at [149, 109] on button "Prova de vida / [PERSON_NAME]" at bounding box center [148, 111] width 75 height 22
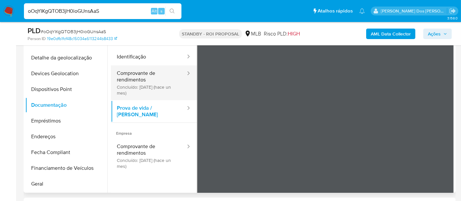
click at [126, 84] on button "Comprovante de rendimentos Concluído: [DATE] (hace un mes)" at bounding box center [148, 82] width 75 height 35
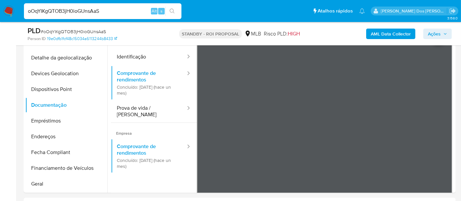
click at [372, 36] on b "AML Data Collector" at bounding box center [391, 34] width 40 height 10
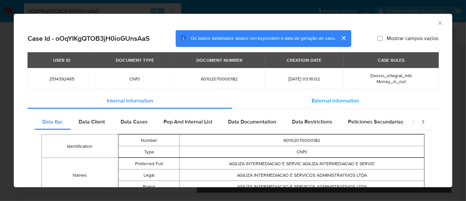
click at [346, 102] on span "External information" at bounding box center [336, 101] width 48 height 8
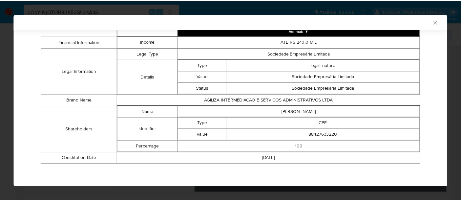
scroll to position [247, 0]
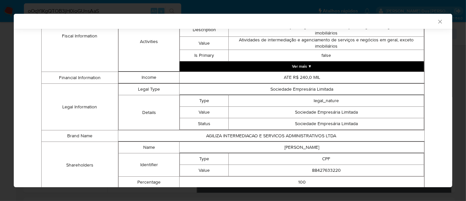
click at [437, 23] on icon "Fechar a janela" at bounding box center [440, 21] width 7 height 7
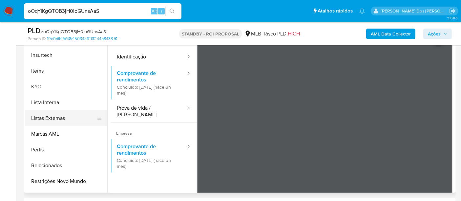
scroll to position [308, 0]
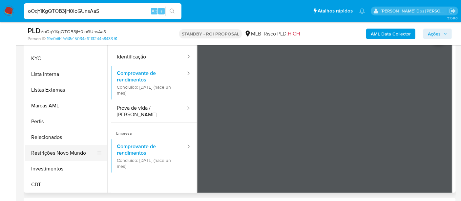
click at [73, 153] on button "Restrições Novo Mundo" at bounding box center [63, 153] width 77 height 16
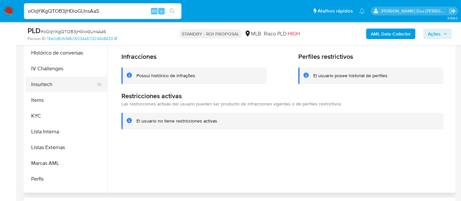
scroll to position [199, 0]
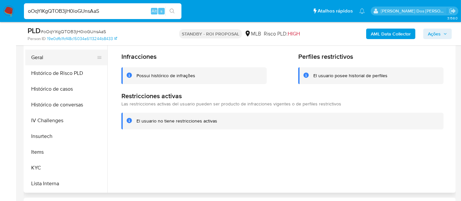
click at [43, 59] on button "Geral" at bounding box center [63, 58] width 77 height 16
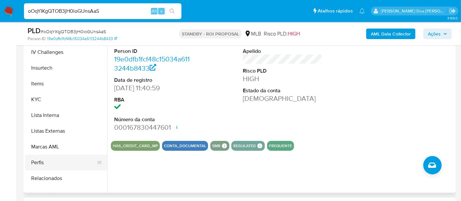
scroll to position [308, 0]
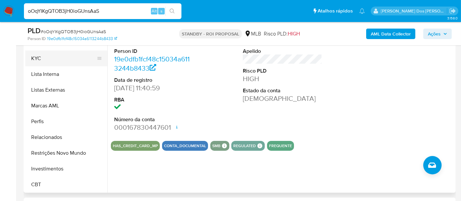
click at [36, 58] on button "KYC" at bounding box center [63, 59] width 77 height 16
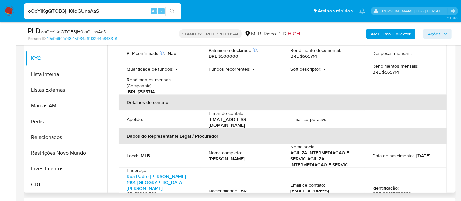
scroll to position [36, 0]
